Goal: Entertainment & Leisure: Consume media (video, audio)

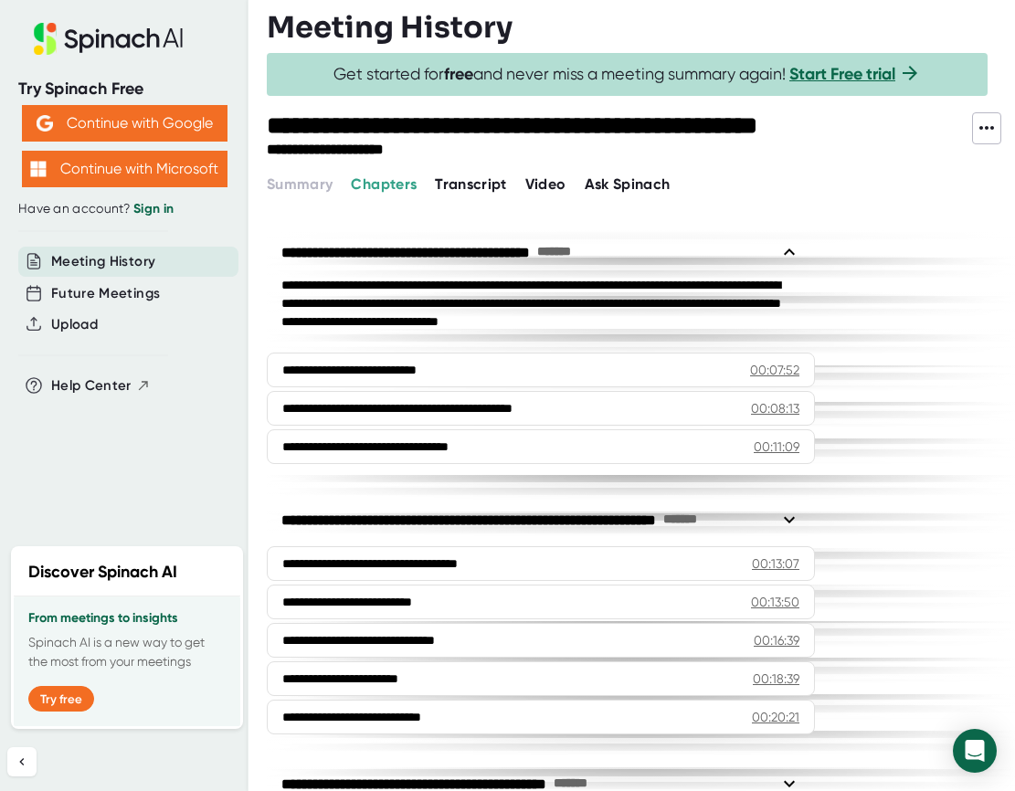
click at [555, 174] on button "Video" at bounding box center [546, 185] width 41 height 22
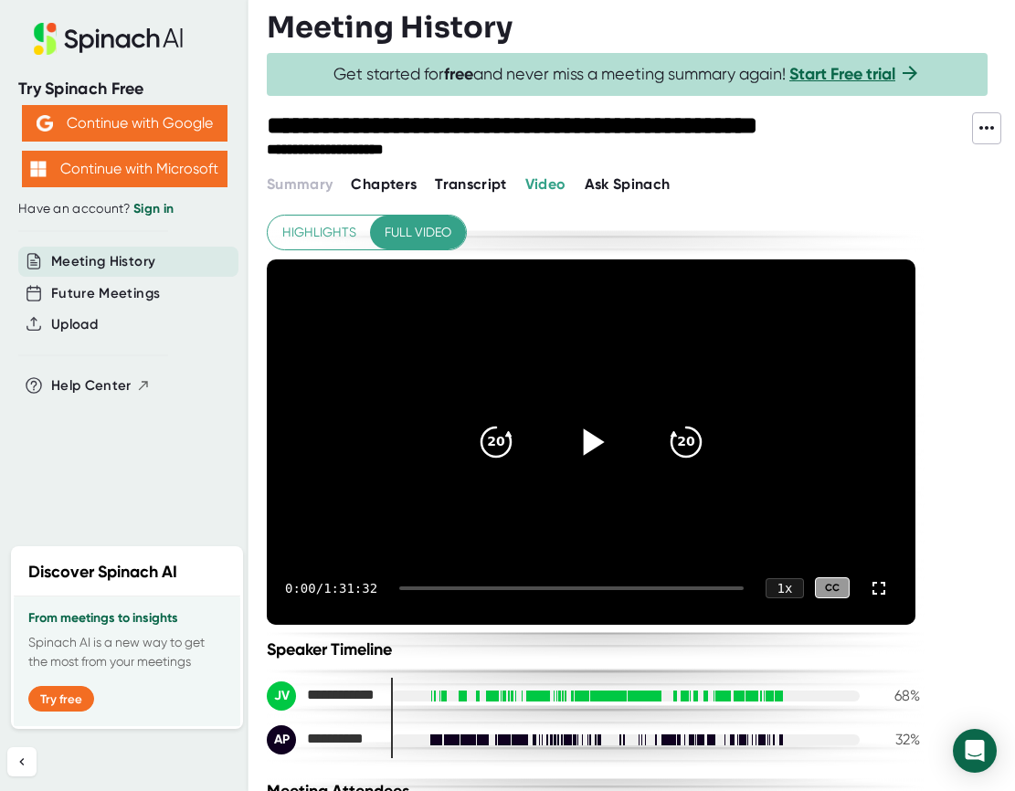
click at [590, 437] on icon at bounding box center [594, 442] width 21 height 27
click at [594, 441] on icon at bounding box center [591, 442] width 46 height 46
click at [595, 457] on icon at bounding box center [591, 442] width 46 height 46
click at [609, 588] on div at bounding box center [571, 589] width 345 height 4
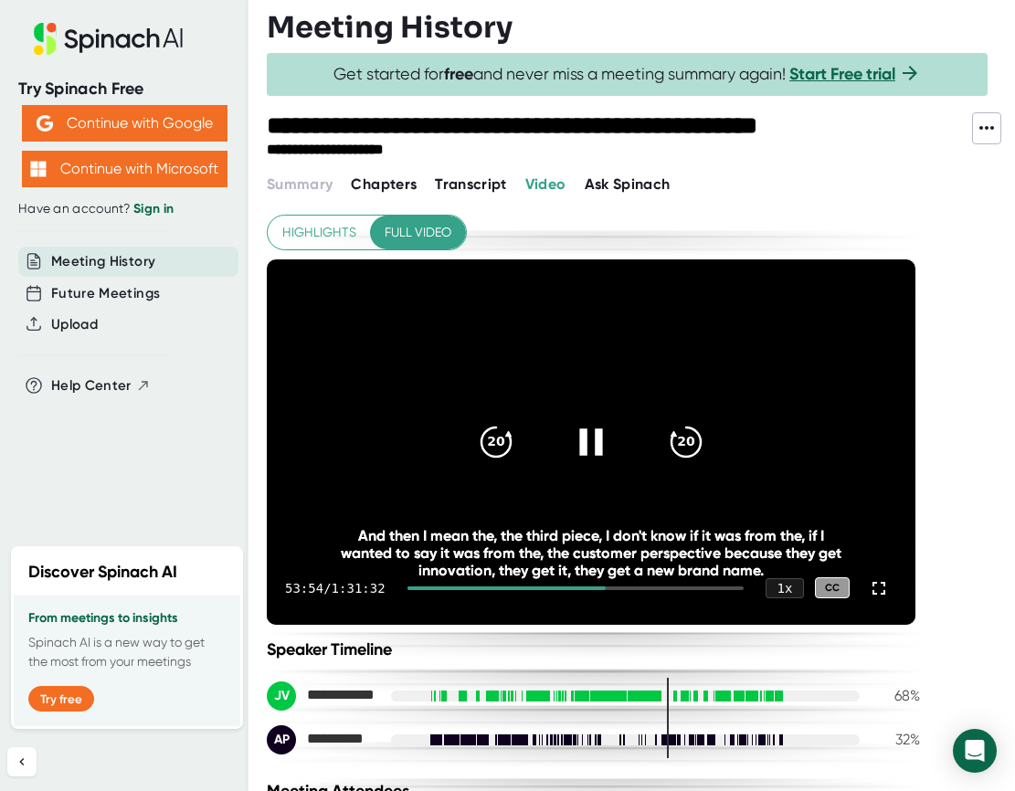
click at [585, 449] on icon at bounding box center [590, 442] width 23 height 27
click at [674, 590] on div "53:54 / 1:31:32 1 x CC" at bounding box center [591, 588] width 649 height 73
click at [674, 587] on div at bounding box center [576, 589] width 336 height 4
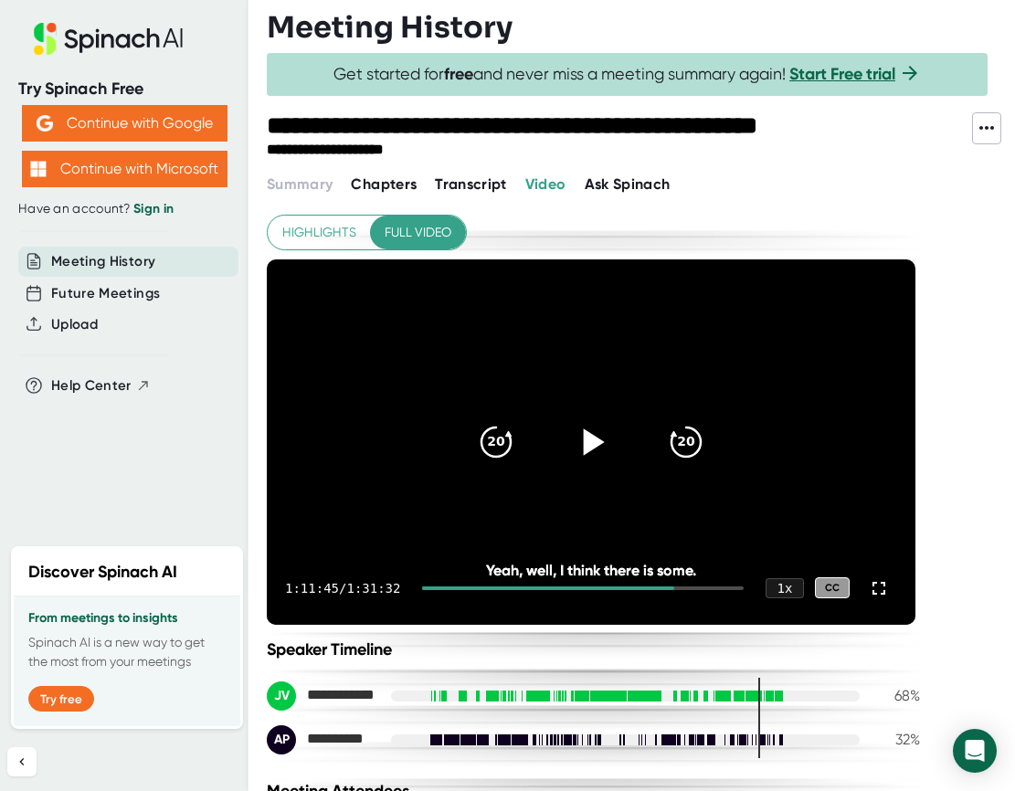
click at [706, 590] on div "1:11:45 / 1:31:32 1 x CC" at bounding box center [591, 588] width 649 height 73
click at [711, 587] on div at bounding box center [583, 589] width 322 height 4
click at [674, 589] on div at bounding box center [565, 589] width 287 height 4
click at [727, 587] on div at bounding box center [583, 589] width 322 height 4
click at [736, 589] on div "1:26:20 / 1:31:32 1 x CC" at bounding box center [591, 588] width 649 height 73
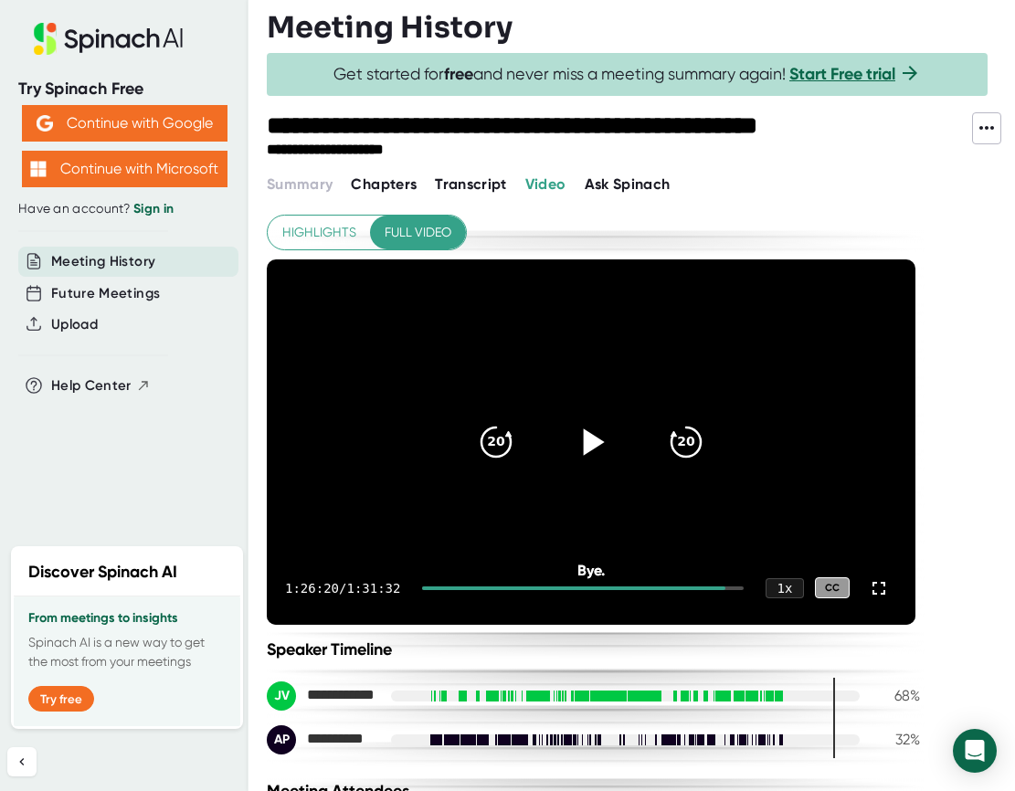
click at [734, 588] on div at bounding box center [583, 589] width 322 height 4
click at [692, 585] on div "1:28:31 / 1:31:32 1 x CC" at bounding box center [591, 588] width 649 height 73
click at [692, 588] on div at bounding box center [577, 589] width 311 height 4
click at [668, 589] on div at bounding box center [555, 589] width 267 height 4
